Goal: Navigation & Orientation: Go to known website

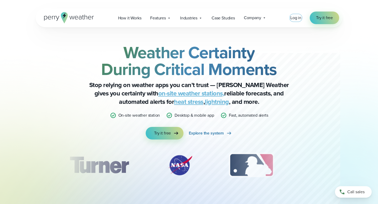
click at [292, 18] on span "Log in" at bounding box center [295, 18] width 11 height 6
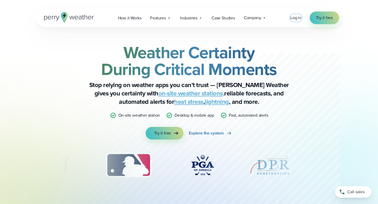
click at [295, 20] on span "Log in" at bounding box center [295, 18] width 11 height 6
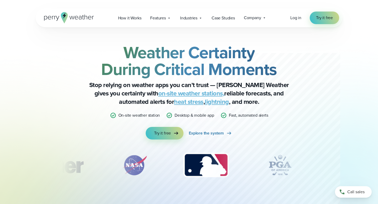
click at [289, 15] on div "Open Menu Log in Try it free How it Works" at bounding box center [189, 17] width 306 height 19
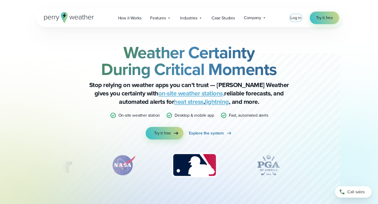
click at [299, 17] on span "Log in" at bounding box center [295, 18] width 11 height 6
